Goal: Transaction & Acquisition: Purchase product/service

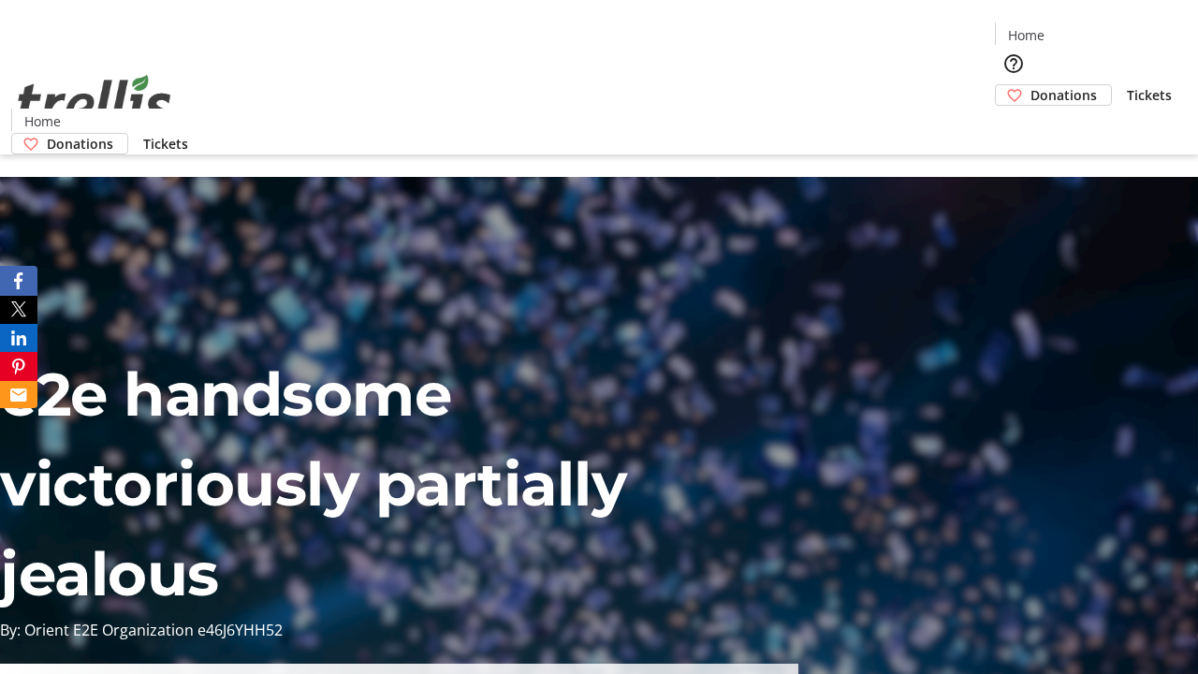
click at [1030, 85] on span "Donations" at bounding box center [1063, 95] width 66 height 20
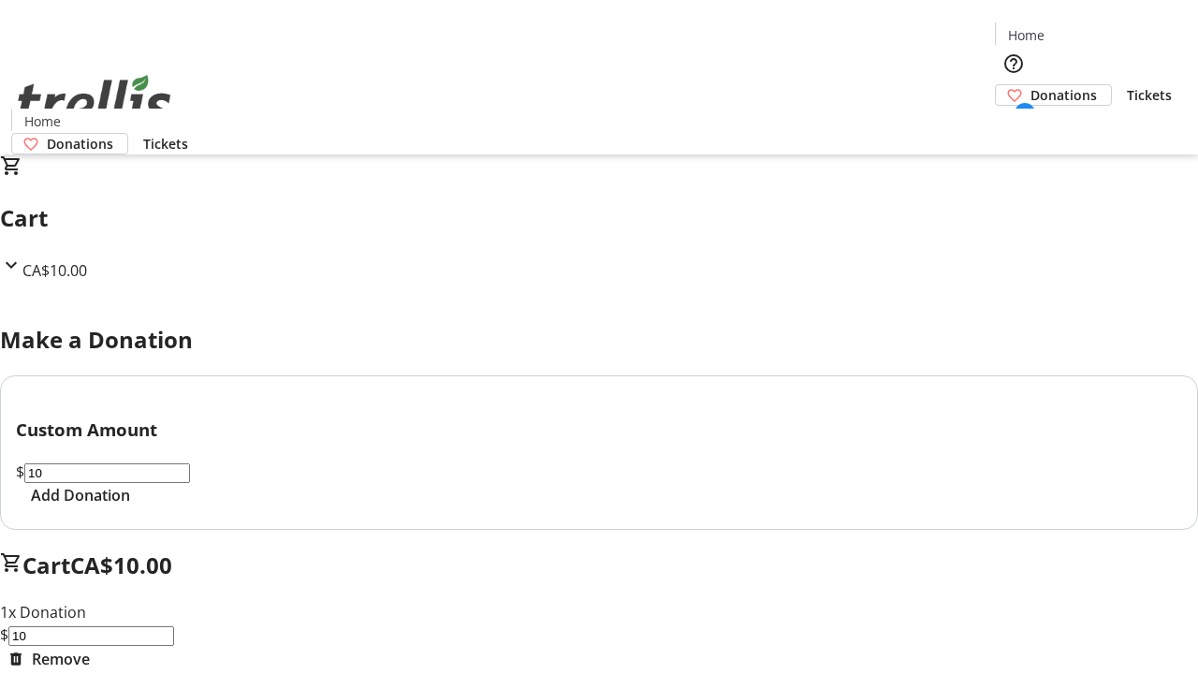
select select "CA"
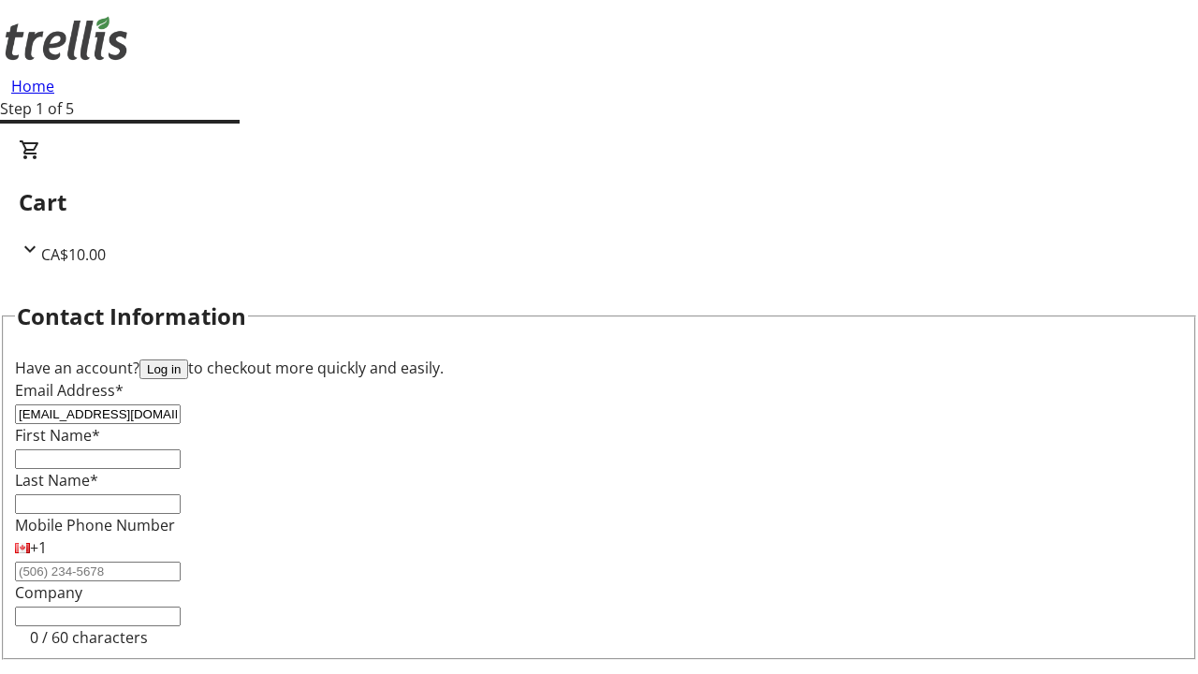
type input "[EMAIL_ADDRESS][DOMAIN_NAME]"
type input "Davin"
type input "[PERSON_NAME]"
type input "[STREET_ADDRESS][PERSON_NAME]"
type input "Kelowna"
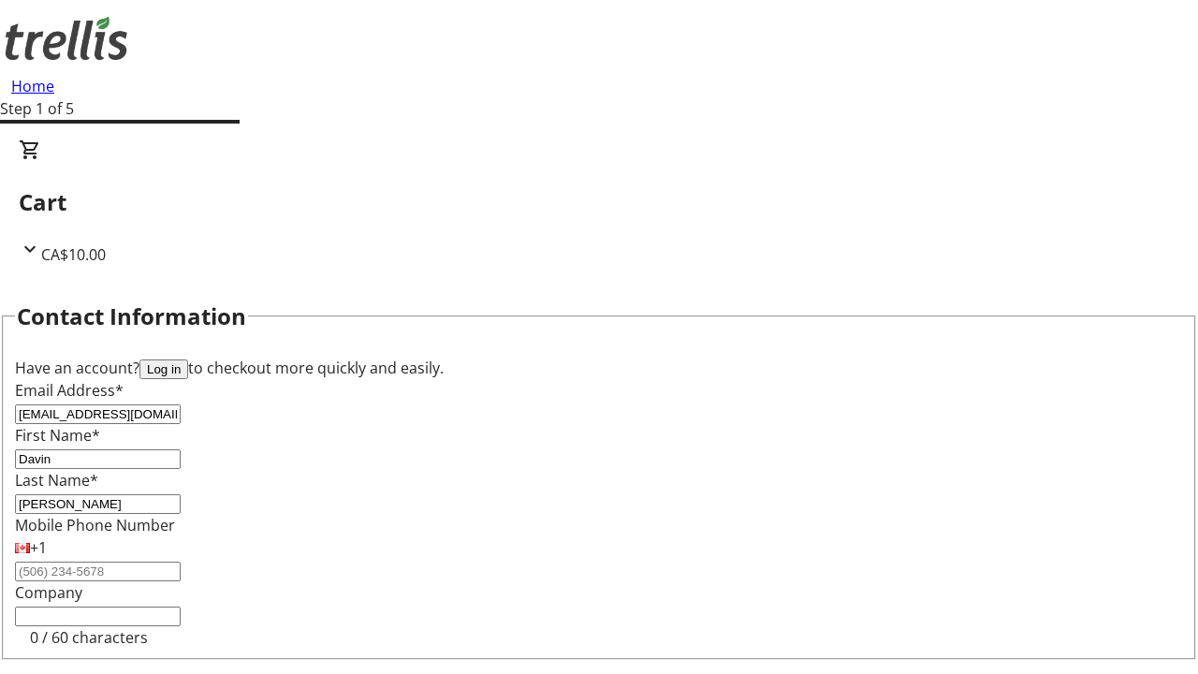
select select "BC"
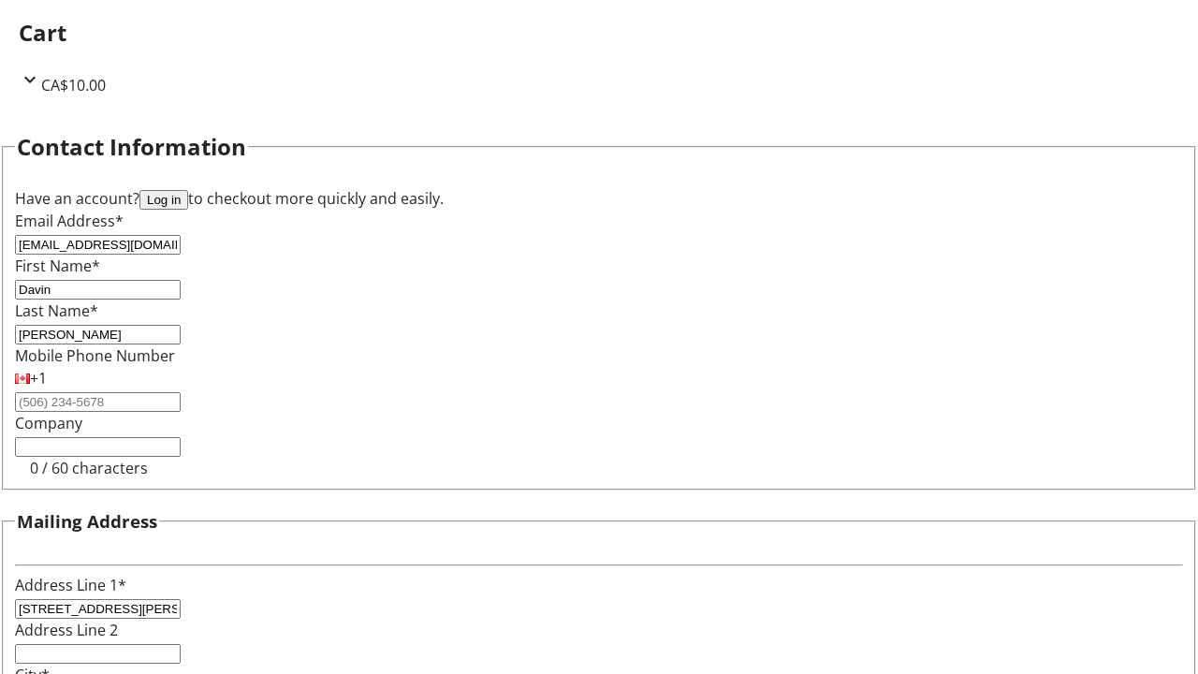
type input "Kelowna"
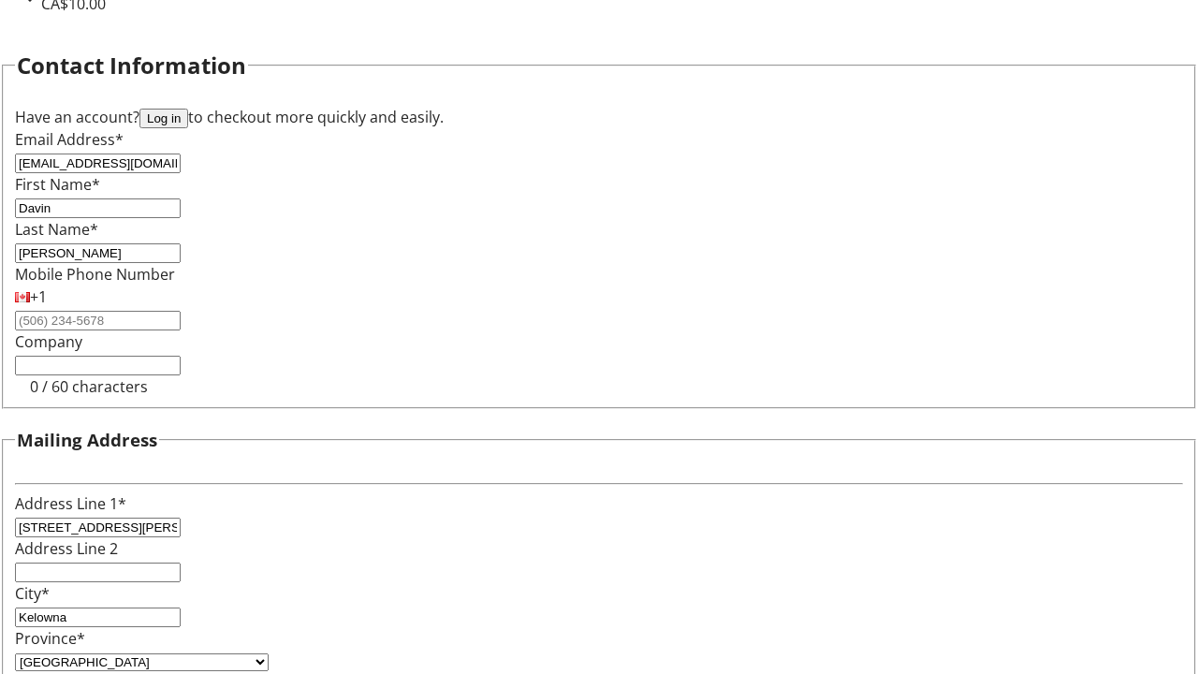
type input "V1Y 0C2"
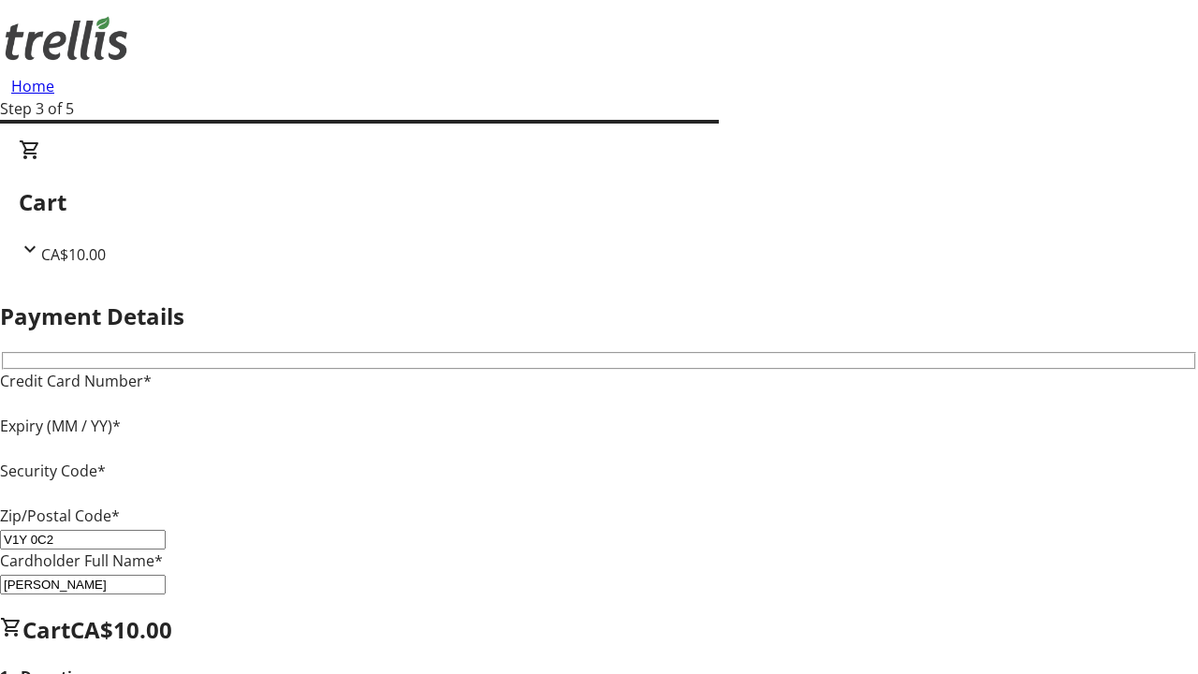
type input "V1Y 0C2"
